Goal: Task Accomplishment & Management: Use online tool/utility

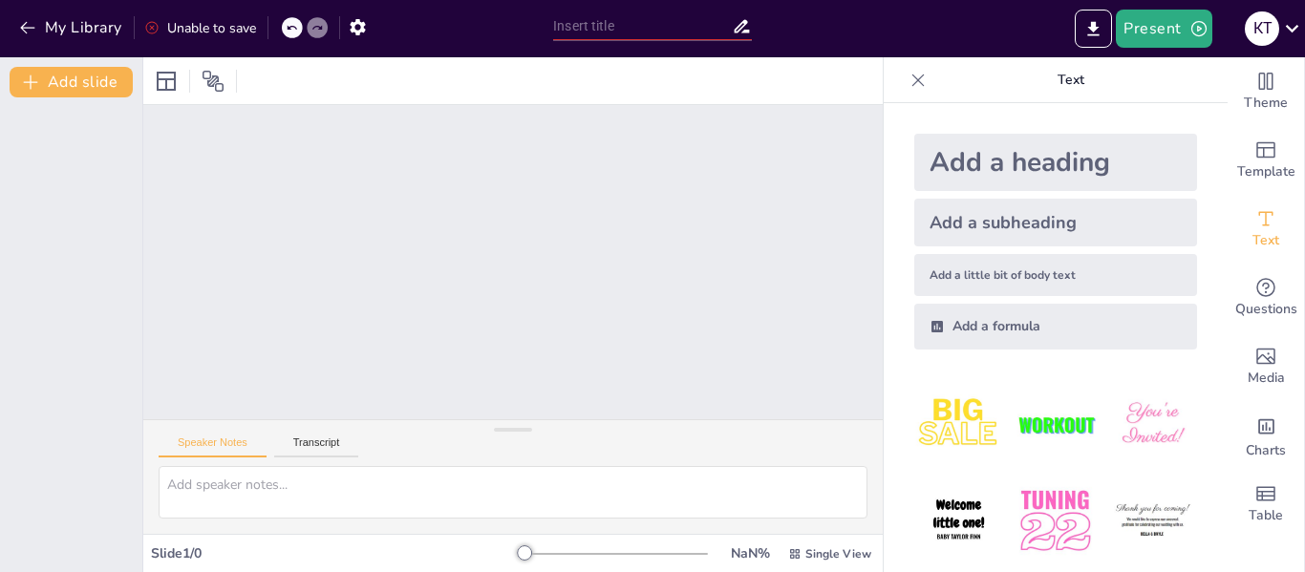
click at [383, 138] on div at bounding box center [512, 262] width 739 height 314
click at [301, 447] on button "Transcript" at bounding box center [316, 446] width 85 height 21
click at [215, 441] on button "Speaker Notes" at bounding box center [213, 446] width 108 height 21
drag, startPoint x: 514, startPoint y: 549, endPoint x: 656, endPoint y: 545, distance: 142.4
click at [656, 546] on div at bounding box center [615, 553] width 183 height 15
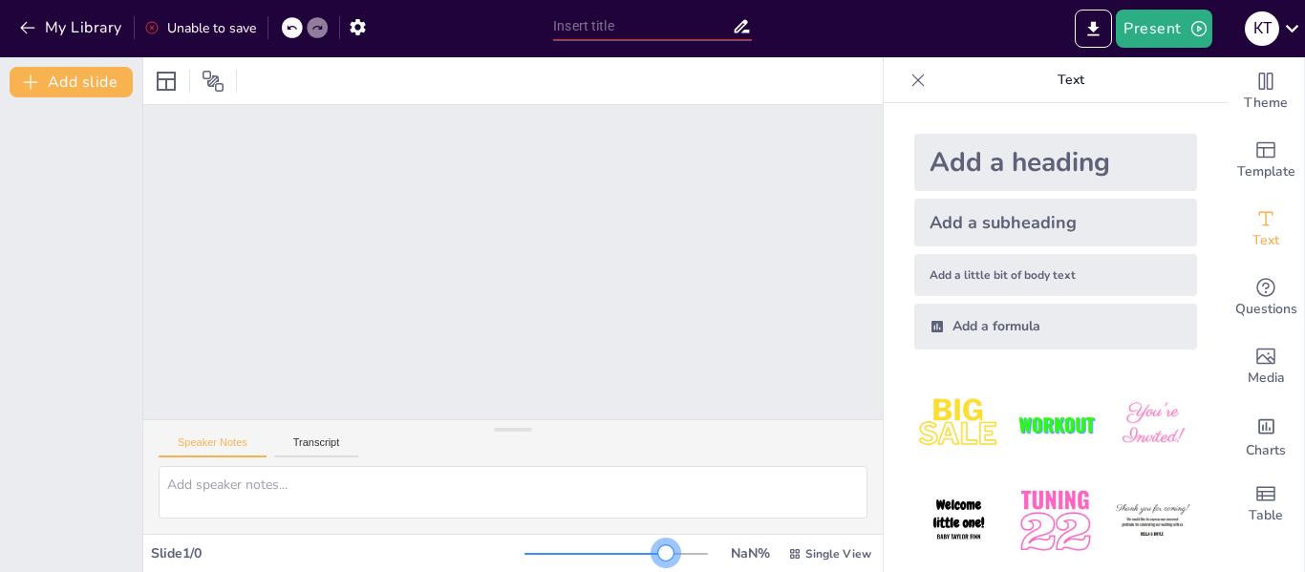
click at [653, 547] on div at bounding box center [615, 553] width 183 height 15
click at [656, 552] on div at bounding box center [615, 553] width 183 height 15
drag, startPoint x: 656, startPoint y: 552, endPoint x: 528, endPoint y: 575, distance: 130.0
click at [528, 571] on html "My Library Unable to save Present К Т Document fonts Popular fonts Lato Montser…" at bounding box center [652, 286] width 1305 height 572
click at [186, 556] on div "Slide 1 / 0" at bounding box center [337, 553] width 373 height 18
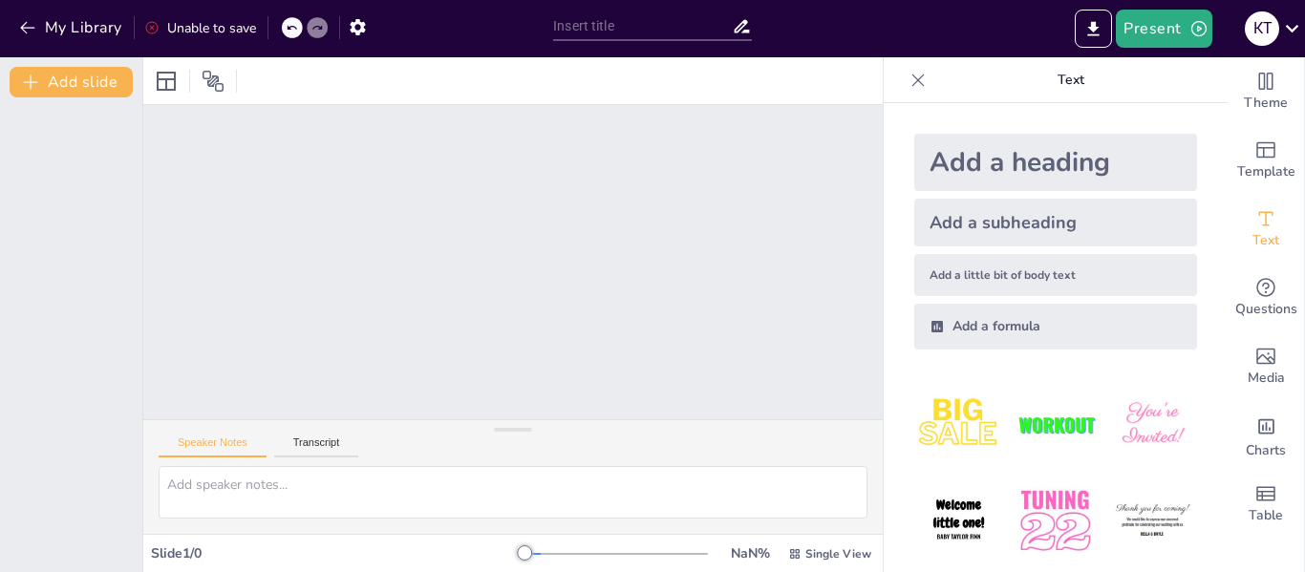
click at [903, 92] on div at bounding box center [918, 80] width 31 height 31
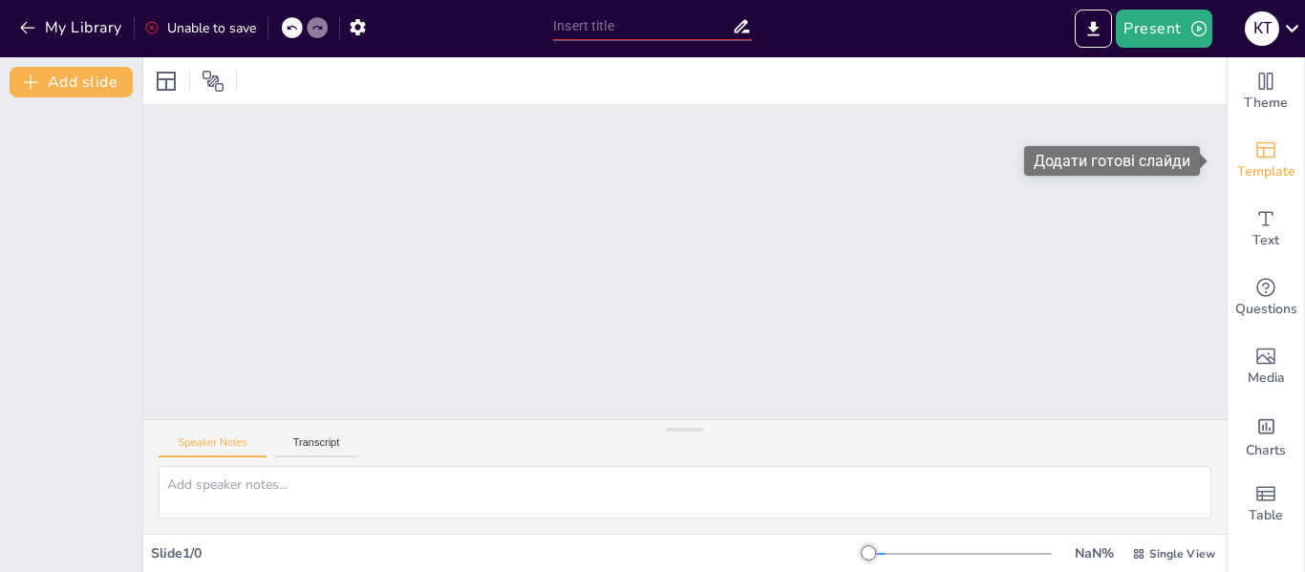
click at [1249, 170] on span "Template" at bounding box center [1266, 171] width 58 height 21
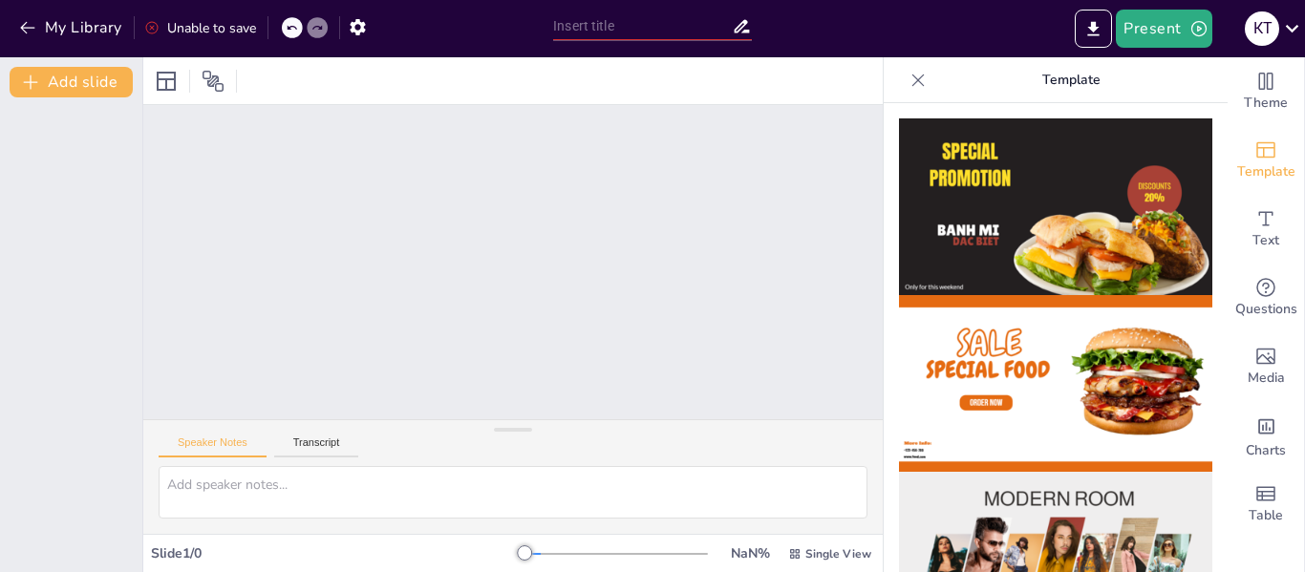
click at [908, 77] on icon at bounding box center [917, 80] width 19 height 19
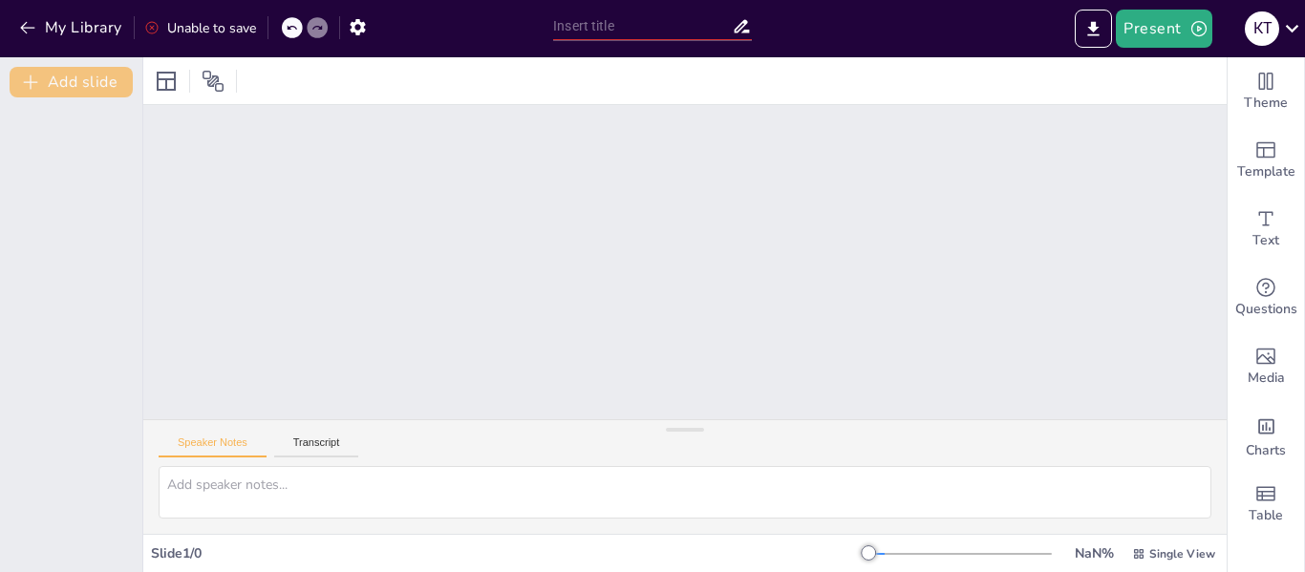
click at [73, 82] on button "Add slide" at bounding box center [71, 82] width 123 height 31
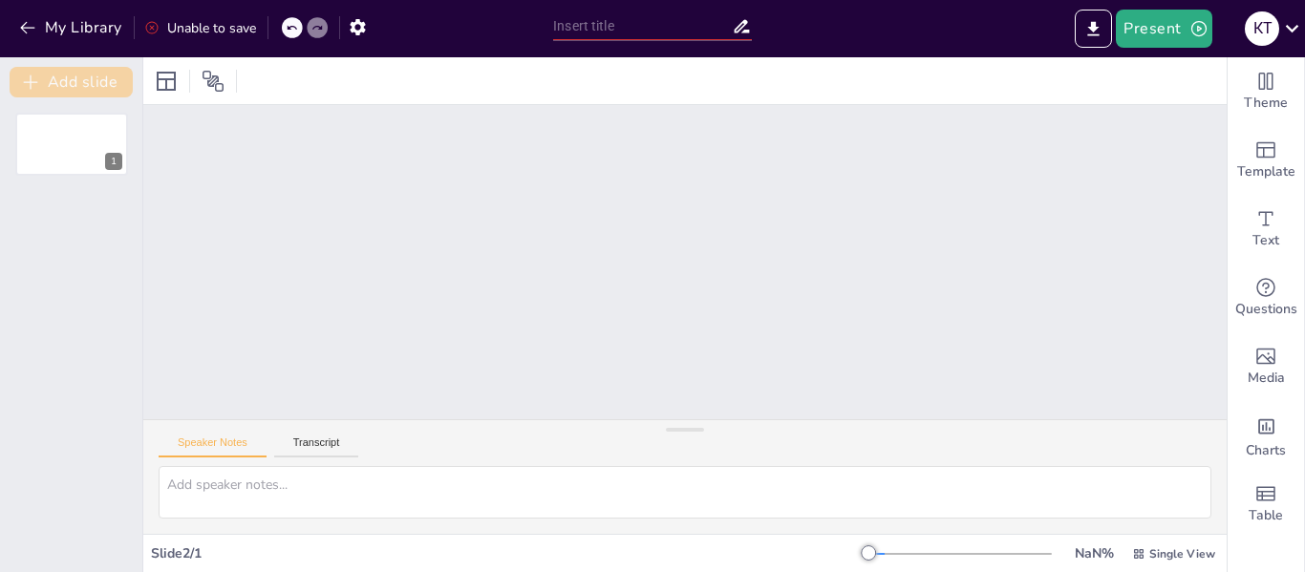
click at [70, 88] on button "Add slide" at bounding box center [71, 82] width 123 height 31
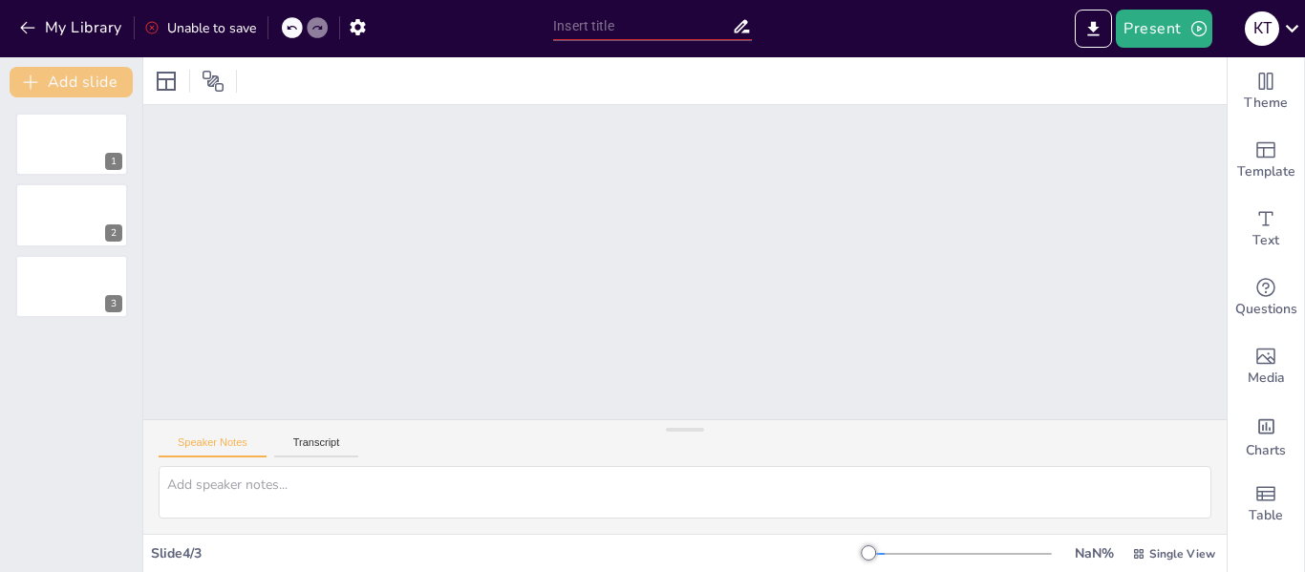
click at [70, 88] on button "Add slide" at bounding box center [71, 82] width 123 height 31
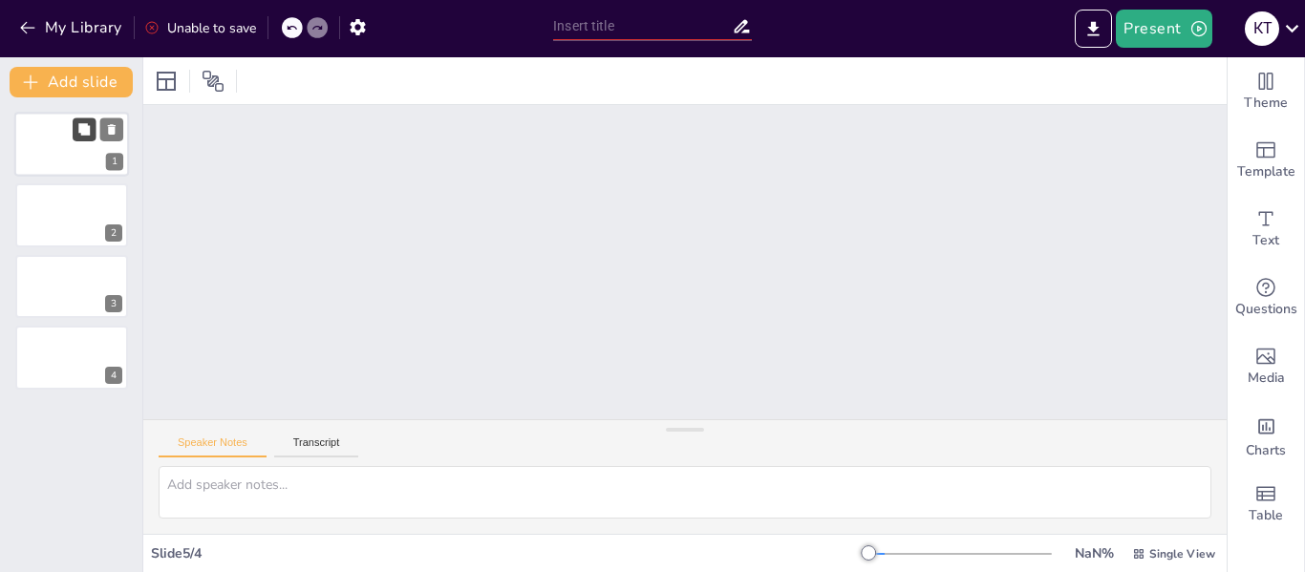
click at [90, 129] on icon at bounding box center [83, 128] width 11 height 11
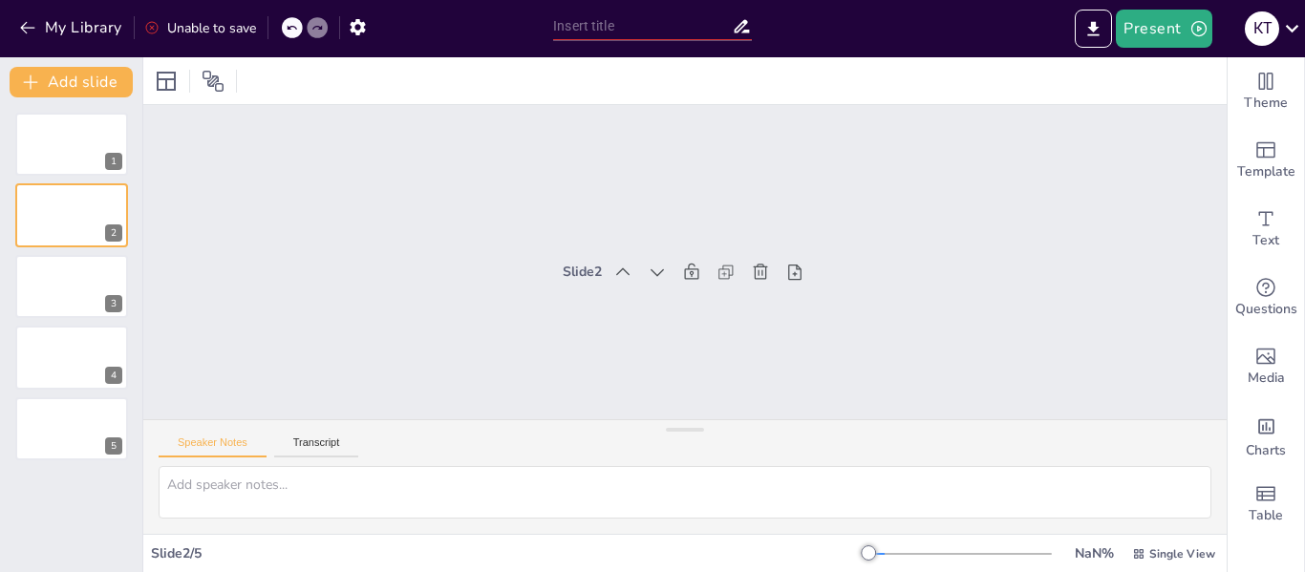
click at [292, 29] on icon at bounding box center [291, 27] width 11 height 11
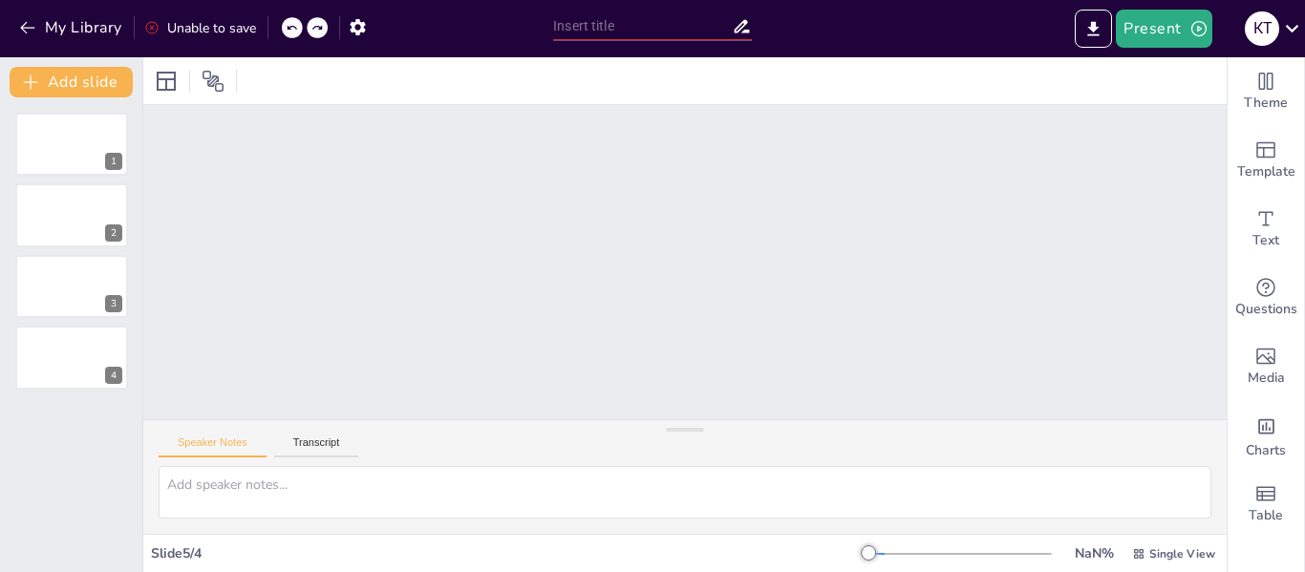
click at [292, 29] on icon at bounding box center [291, 27] width 11 height 11
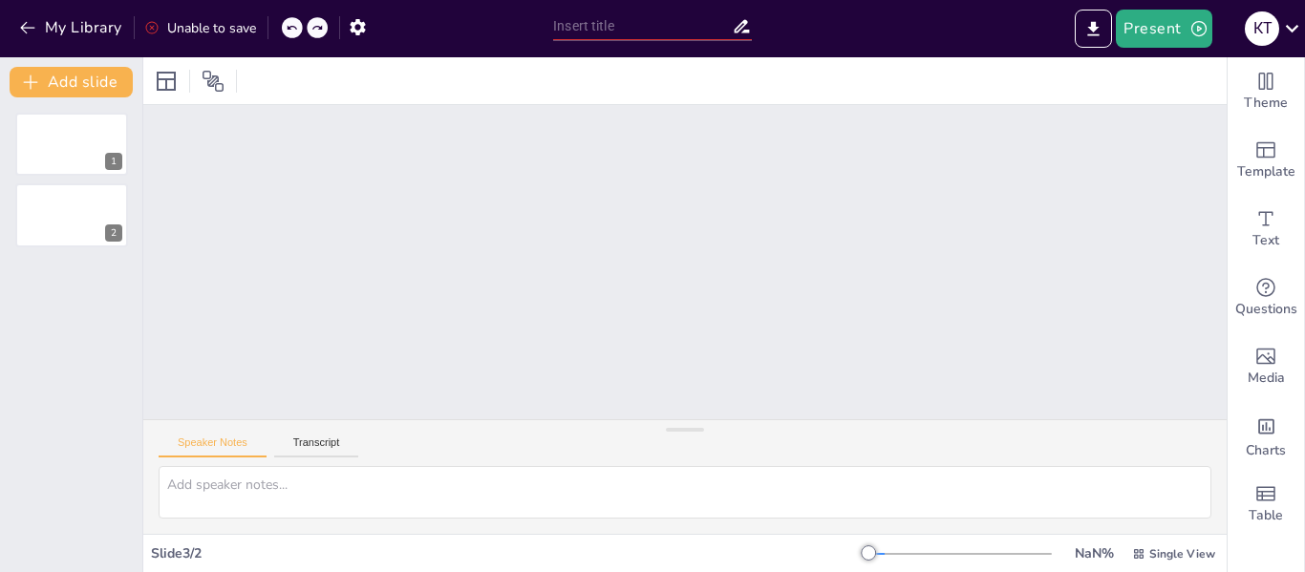
click at [292, 29] on icon at bounding box center [291, 27] width 11 height 11
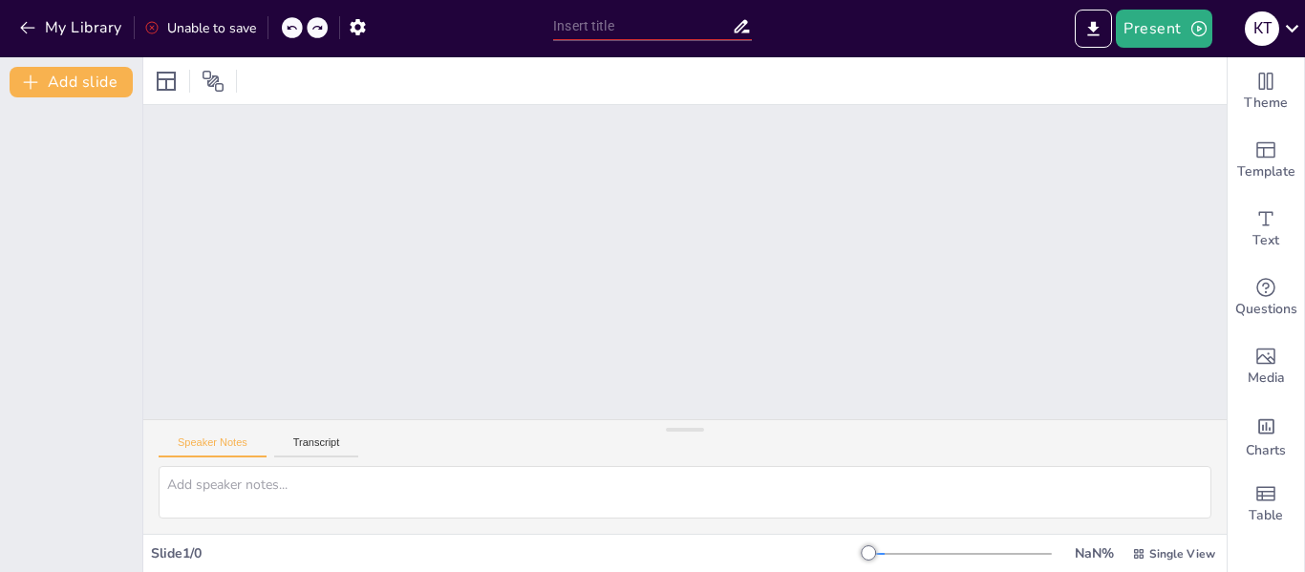
click at [292, 29] on icon at bounding box center [291, 27] width 11 height 11
click at [191, 30] on div "Unable to save" at bounding box center [200, 28] width 112 height 18
click at [20, 35] on icon "button" at bounding box center [27, 27] width 19 height 19
